Goal: Task Accomplishment & Management: Manage account settings

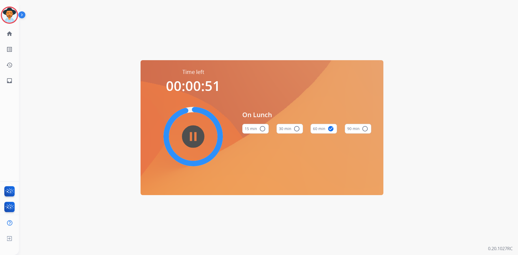
drag, startPoint x: 6, startPoint y: 16, endPoint x: 22, endPoint y: 21, distance: 16.8
click at [6, 16] on img at bounding box center [9, 15] width 15 height 15
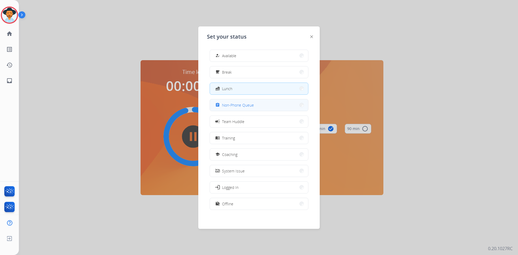
click at [257, 108] on button "assignment Non-Phone Queue" at bounding box center [259, 105] width 98 height 12
